Goal: Information Seeking & Learning: Find specific page/section

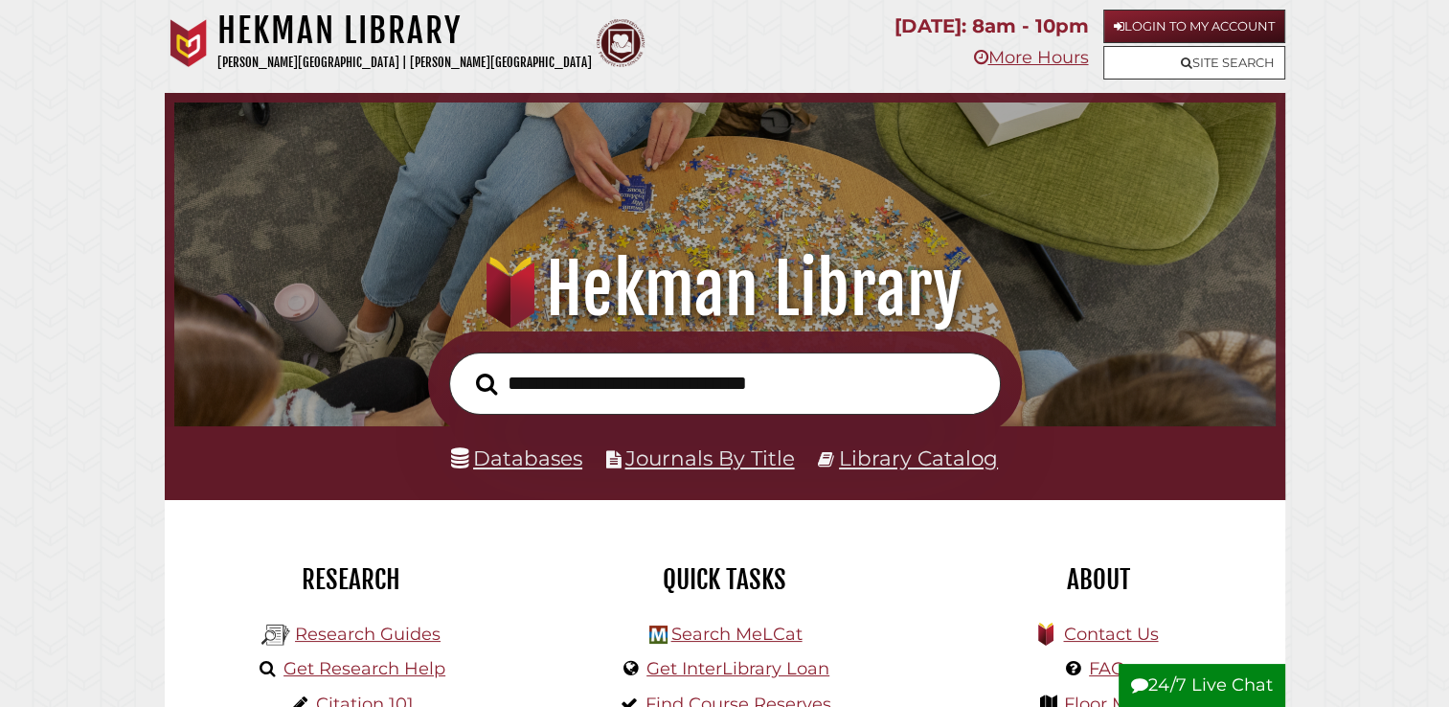
scroll to position [364, 1092]
click at [564, 465] on link "Databases" at bounding box center [516, 457] width 131 height 25
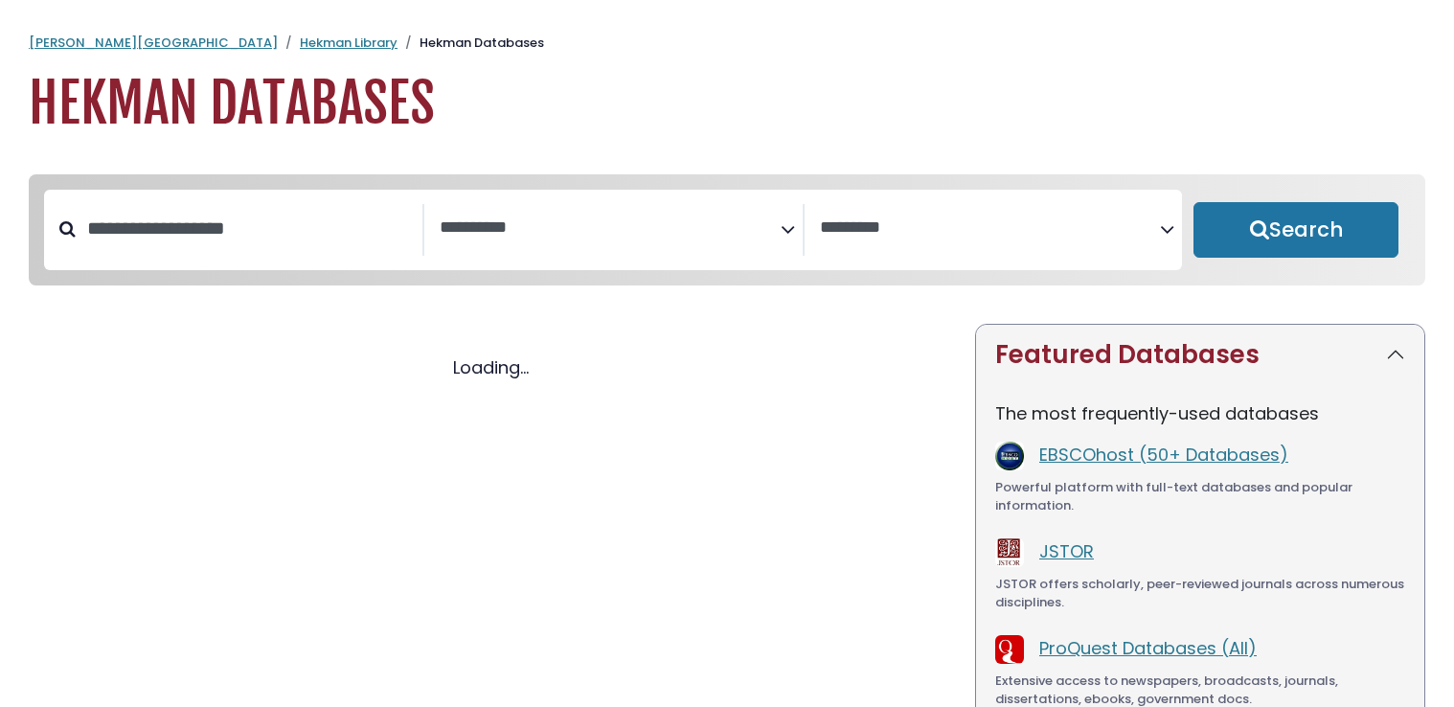
select select "Database Subject Filter"
select select "Database Vendors Filter"
select select "Database Subject Filter"
select select "Database Vendors Filter"
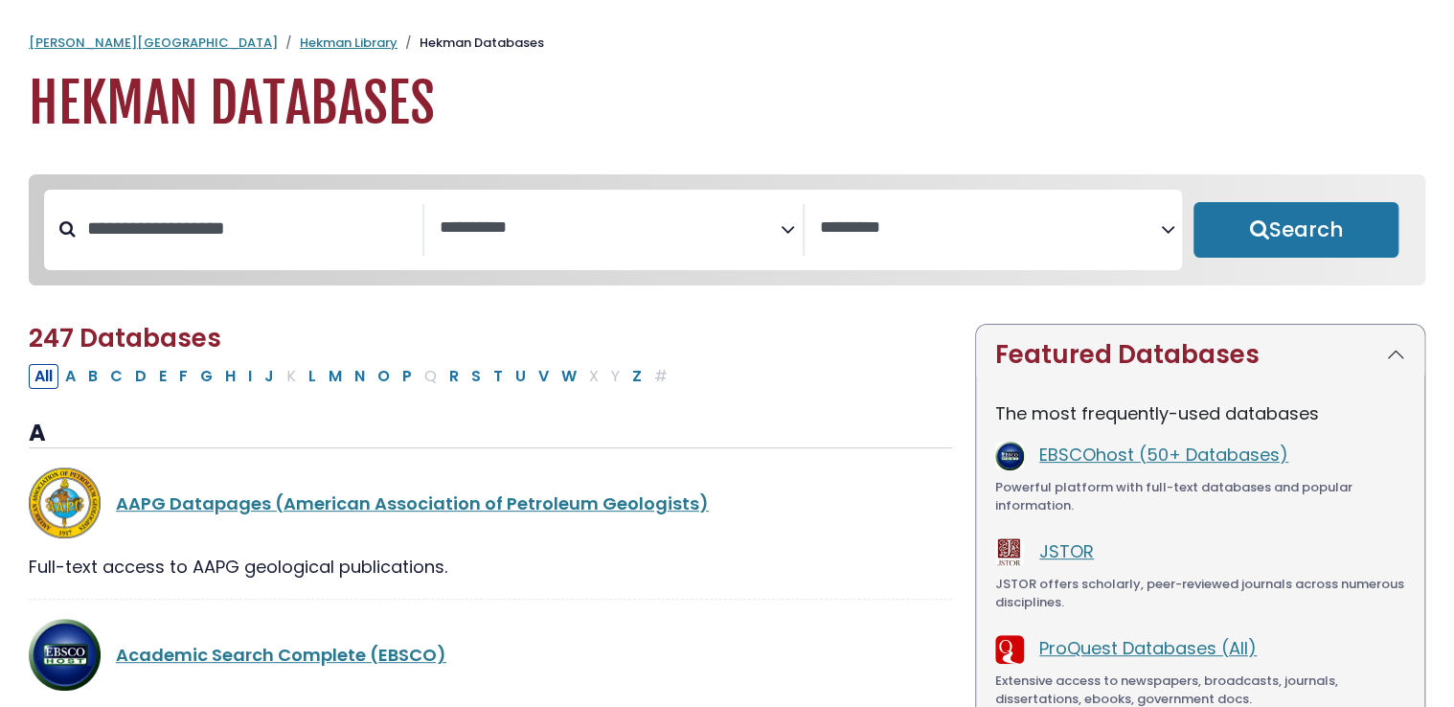
click at [786, 228] on icon "Search filters" at bounding box center [788, 226] width 14 height 29
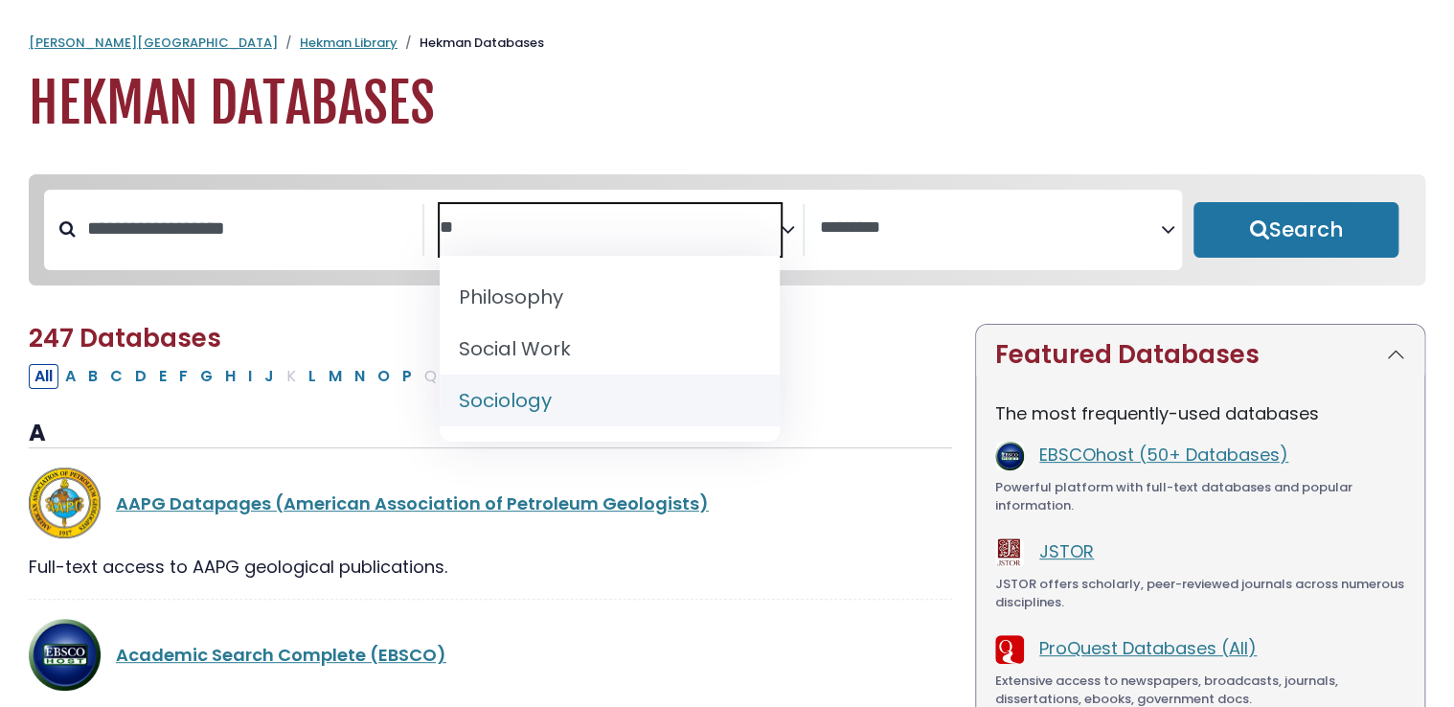
type textarea "**"
select select "*****"
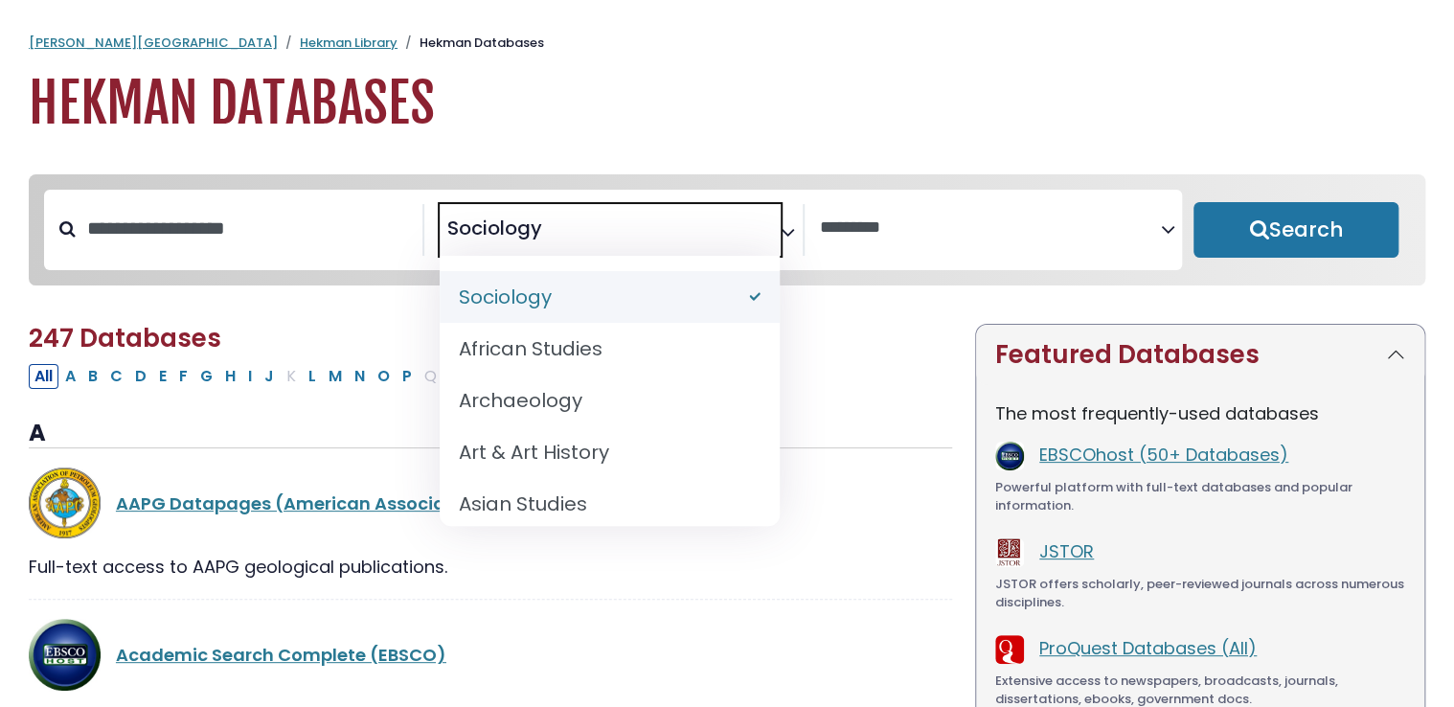
click at [586, 222] on span "× Sociology" at bounding box center [610, 230] width 341 height 52
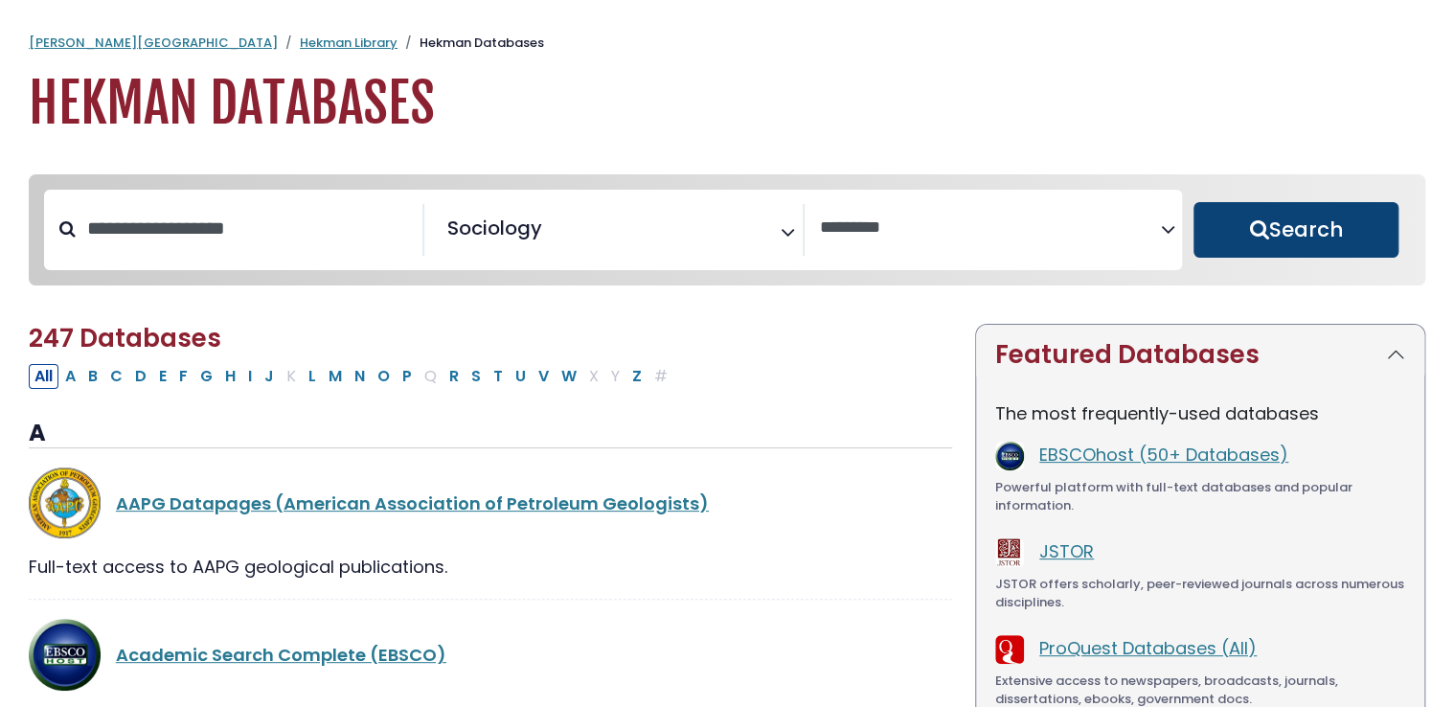
click at [1279, 244] on button "Search" at bounding box center [1295, 230] width 205 height 56
select select "Database Vendors Filter"
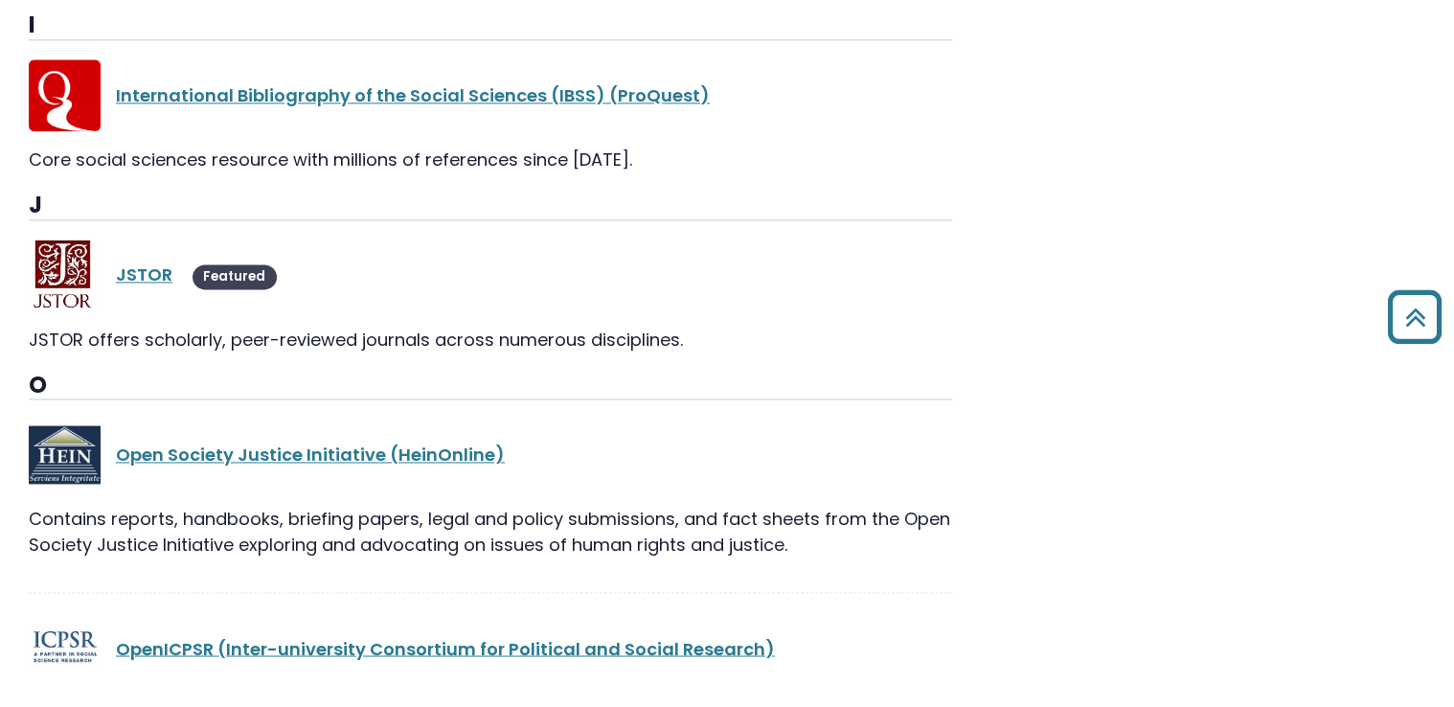
scroll to position [1218, 0]
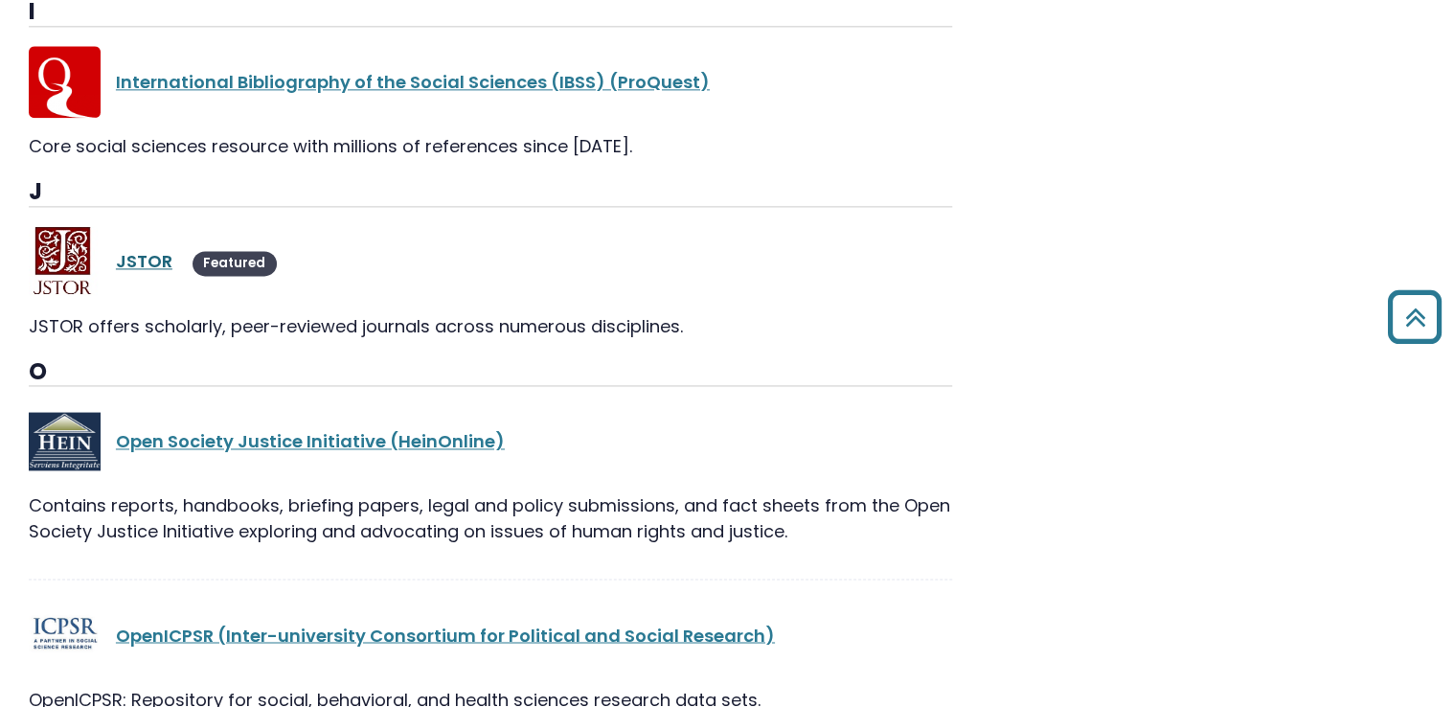
click at [145, 251] on link "JSTOR" at bounding box center [144, 261] width 57 height 24
